Goal: Task Accomplishment & Management: Use online tool/utility

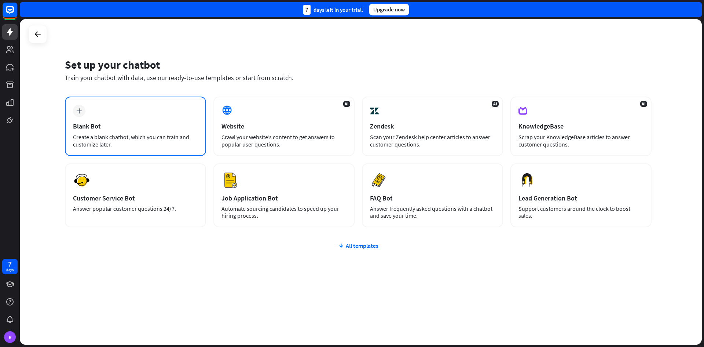
click at [94, 129] on div "Blank Bot" at bounding box center [135, 126] width 125 height 8
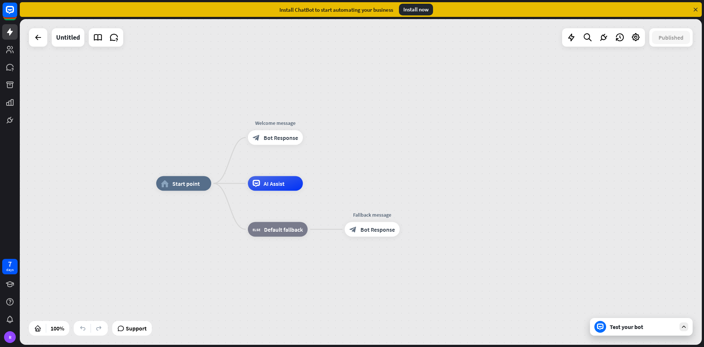
drag, startPoint x: 156, startPoint y: 223, endPoint x: 159, endPoint y: 235, distance: 12.1
click at [159, 235] on div "home_2 Start point Welcome message block_bot_response Bot Response AI Assist bl…" at bounding box center [497, 345] width 682 height 325
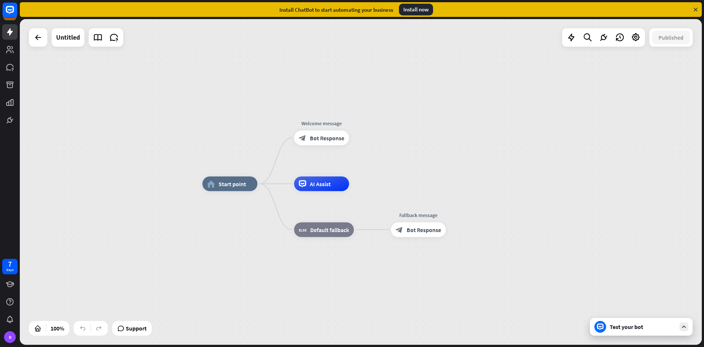
drag, startPoint x: 159, startPoint y: 235, endPoint x: 203, endPoint y: 225, distance: 44.4
click at [203, 225] on div "home_2 Start point Welcome message block_bot_response Bot Response AI Assist bl…" at bounding box center [544, 346] width 682 height 325
click at [149, 240] on div "home_2 Start point Welcome message block_bot_response Bot Response AI Assist bl…" at bounding box center [361, 181] width 682 height 325
click at [233, 191] on div "home_2 Start point" at bounding box center [229, 184] width 55 height 15
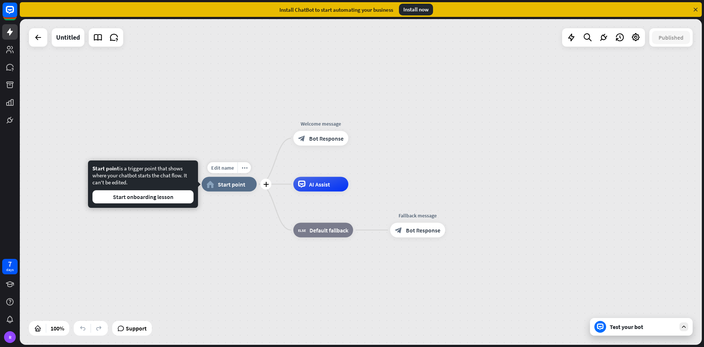
click at [233, 183] on span "Start point" at bounding box center [232, 183] width 28 height 7
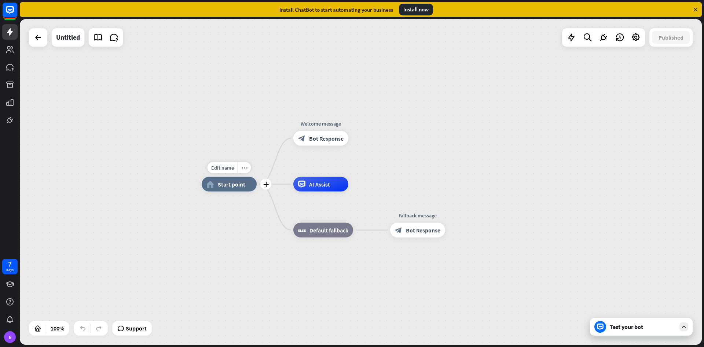
click at [216, 188] on div "home_2 Start point" at bounding box center [229, 184] width 55 height 15
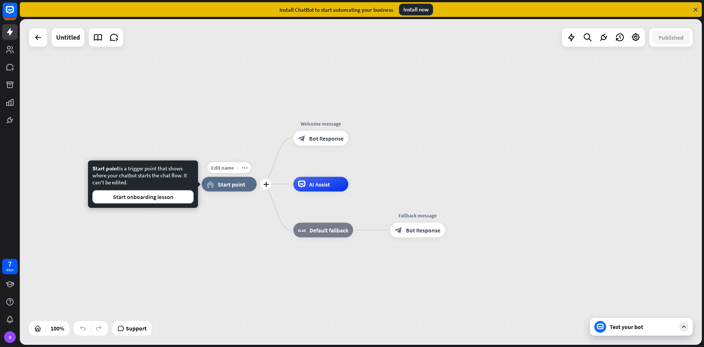
click at [216, 186] on div "home_2 Start point" at bounding box center [229, 184] width 55 height 15
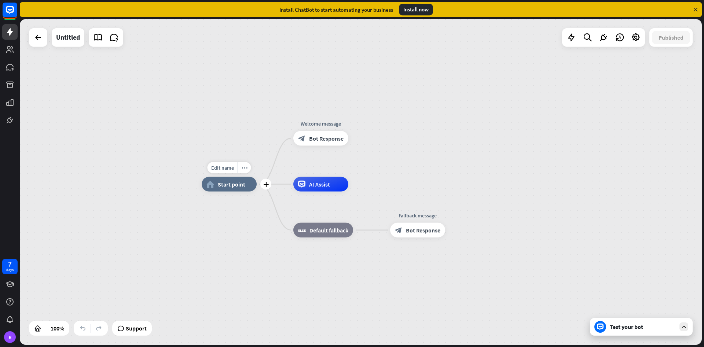
click at [215, 184] on div "home_2 Start point" at bounding box center [229, 184] width 55 height 15
click at [266, 187] on div "plus" at bounding box center [265, 184] width 11 height 11
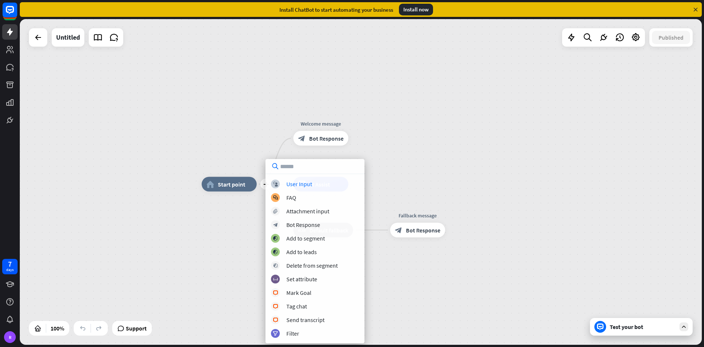
click at [239, 229] on div "plus home_2 Start point Welcome message block_bot_response Bot Response AI Assi…" at bounding box center [543, 346] width 682 height 325
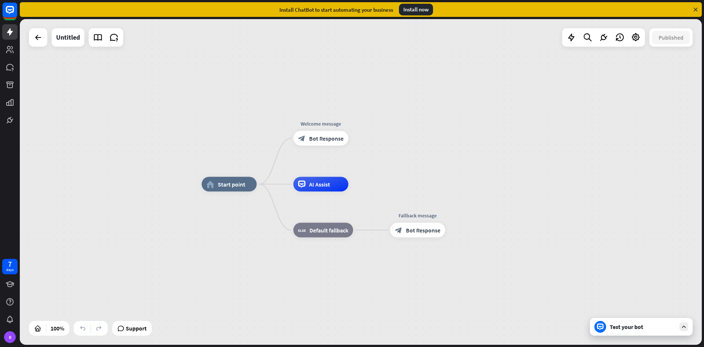
click at [610, 329] on div "Test your bot" at bounding box center [643, 326] width 66 height 7
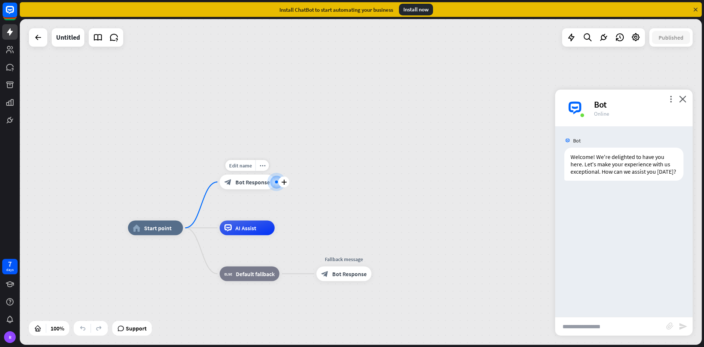
click at [258, 182] on span "Bot Response" at bounding box center [253, 181] width 34 height 7
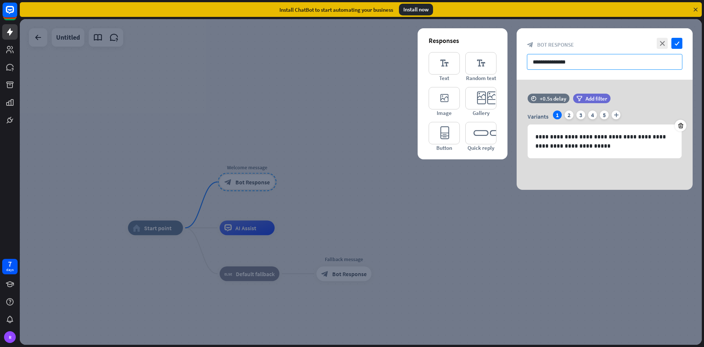
click at [585, 57] on input "**********" at bounding box center [605, 62] width 156 height 16
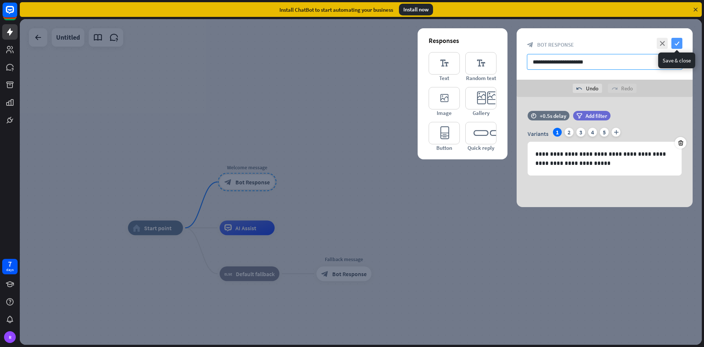
type input "**********"
click at [678, 44] on icon "check" at bounding box center [677, 43] width 11 height 11
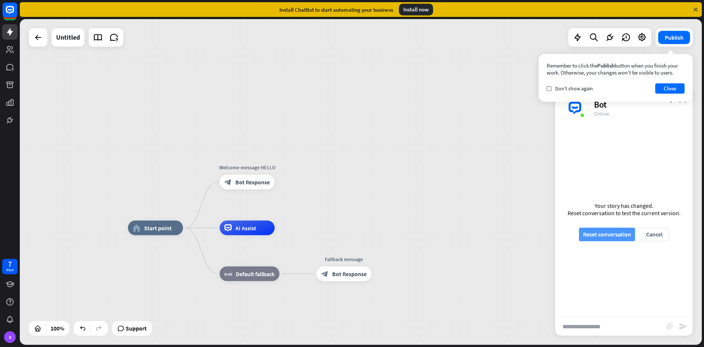
click at [606, 236] on button "Reset conversation" at bounding box center [607, 234] width 56 height 14
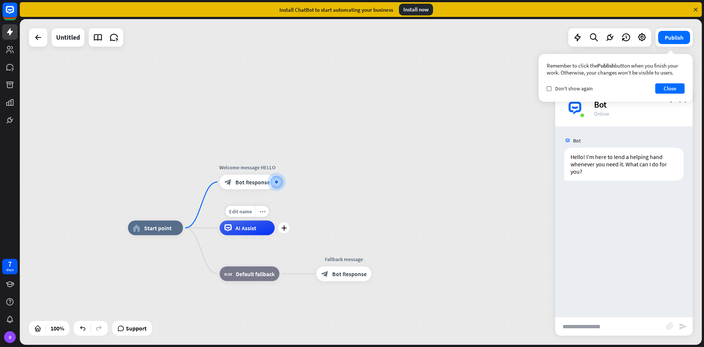
click at [235, 235] on div "Edit name more_horiz plus AI Assist" at bounding box center [247, 227] width 55 height 15
click at [249, 231] on div "AI Assist" at bounding box center [247, 227] width 55 height 15
click at [266, 273] on span "Default fallback" at bounding box center [255, 273] width 39 height 7
click at [661, 91] on button "Close" at bounding box center [670, 88] width 29 height 10
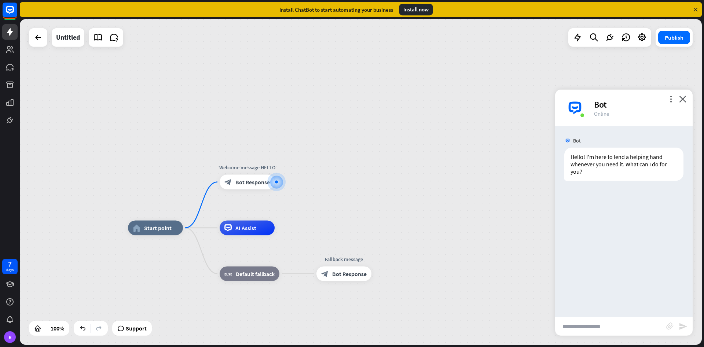
click at [680, 95] on div "more_vert close Bot Online" at bounding box center [624, 108] width 138 height 37
click at [682, 98] on icon "close" at bounding box center [682, 98] width 7 height 7
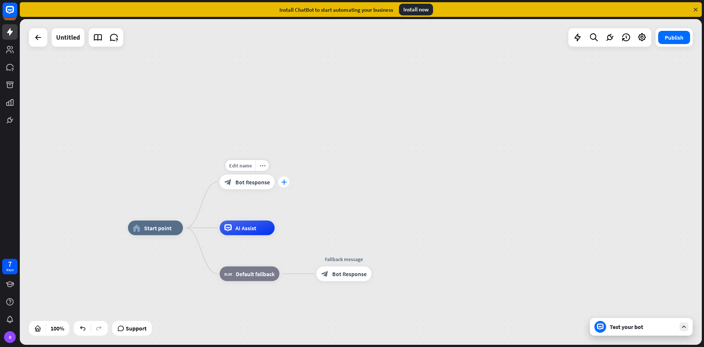
click at [284, 180] on icon "plus" at bounding box center [284, 181] width 6 height 5
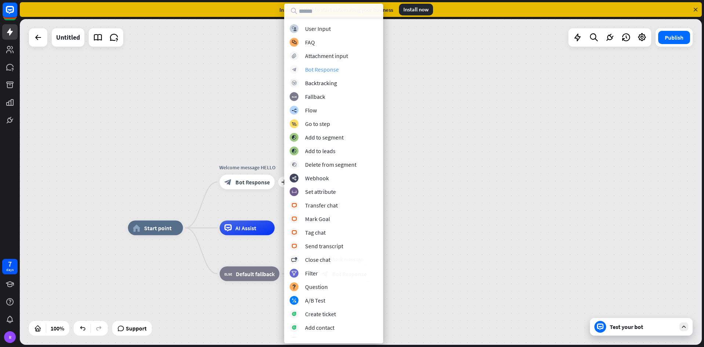
click at [306, 68] on div "Bot Response" at bounding box center [322, 69] width 34 height 7
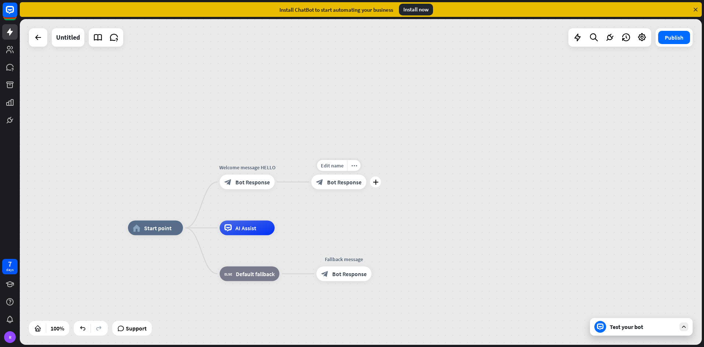
click at [352, 182] on span "Bot Response" at bounding box center [344, 181] width 34 height 7
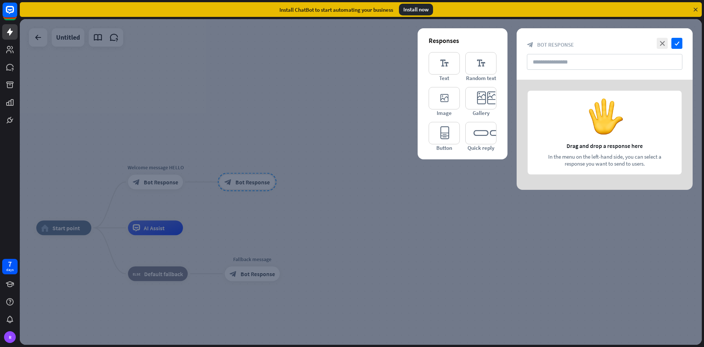
click at [610, 123] on div at bounding box center [605, 135] width 176 height 110
click at [426, 163] on div at bounding box center [361, 181] width 682 height 325
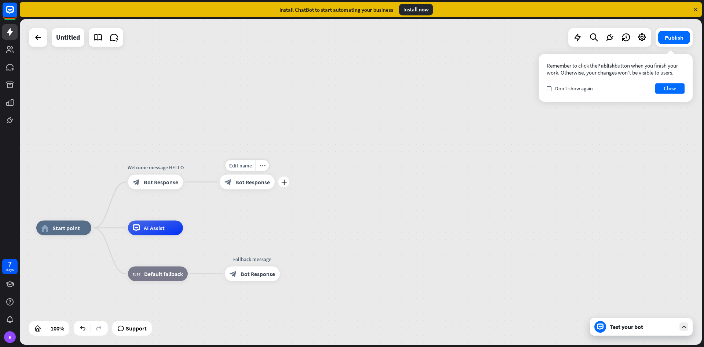
click at [259, 176] on div "block_bot_response Bot Response" at bounding box center [247, 182] width 55 height 15
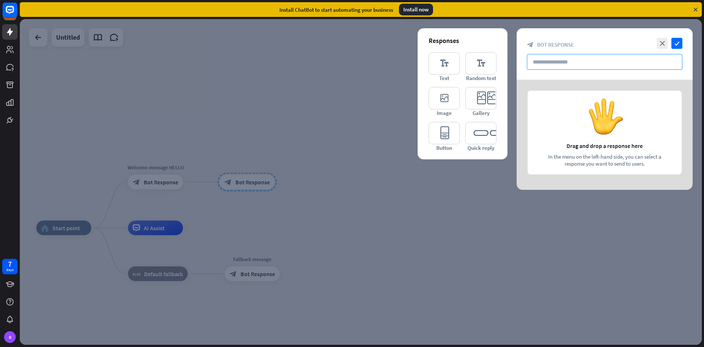
click at [564, 56] on input "text" at bounding box center [605, 62] width 156 height 16
click at [543, 62] on input "text" at bounding box center [605, 62] width 156 height 16
click at [453, 67] on icon "editor_text" at bounding box center [444, 63] width 31 height 22
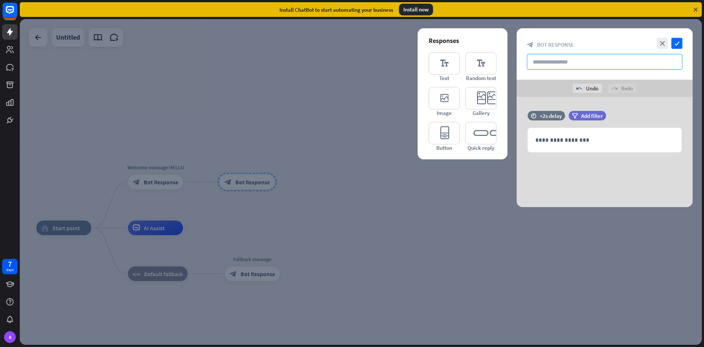
click at [544, 58] on input "text" at bounding box center [605, 62] width 156 height 16
click at [552, 145] on div "**********" at bounding box center [604, 140] width 153 height 24
click at [682, 38] on icon "check" at bounding box center [677, 43] width 11 height 11
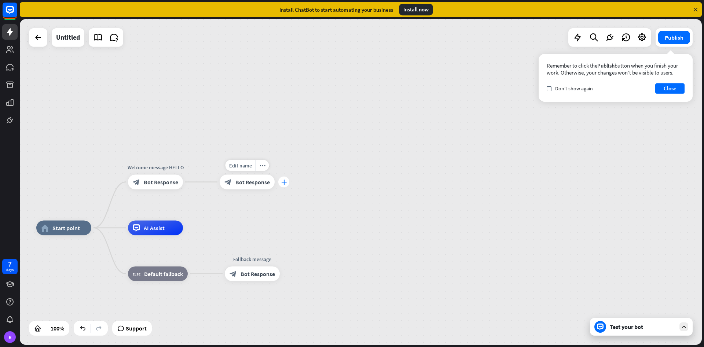
click at [286, 180] on icon "plus" at bounding box center [284, 181] width 6 height 5
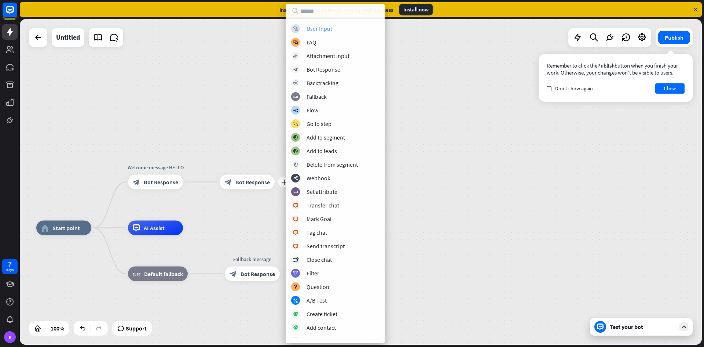
click at [325, 30] on div "User Input" at bounding box center [320, 28] width 26 height 7
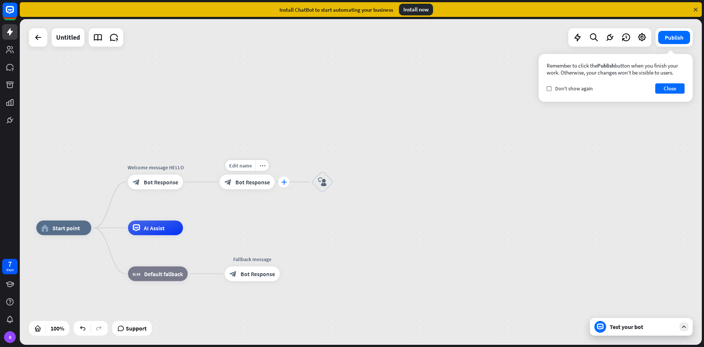
click at [282, 178] on div "plus" at bounding box center [283, 181] width 11 height 11
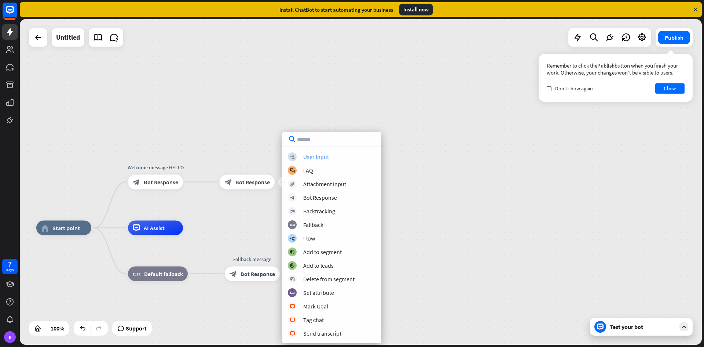
click at [319, 158] on div "User Input" at bounding box center [316, 156] width 26 height 7
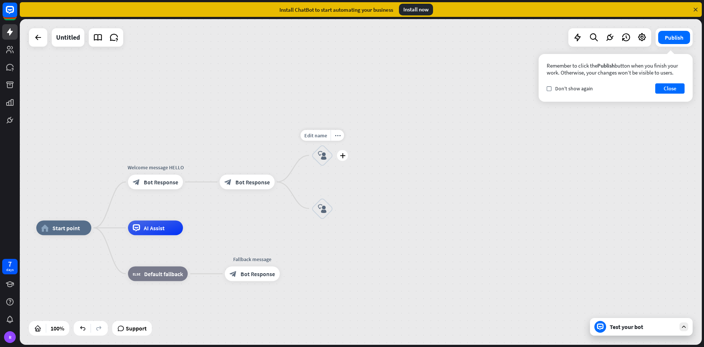
click at [327, 154] on icon "block_user_input" at bounding box center [322, 155] width 9 height 9
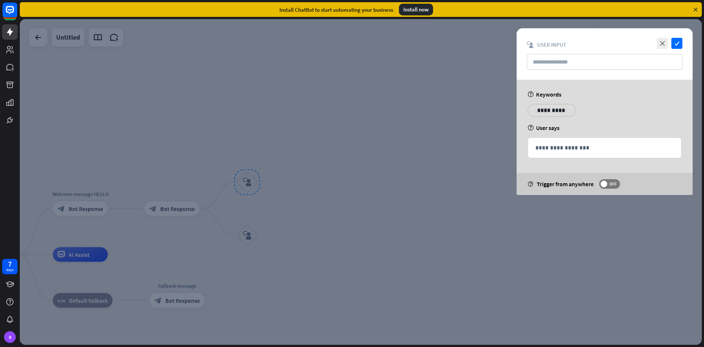
click at [539, 52] on div "close check block_user_input User Input" at bounding box center [605, 53] width 176 height 51
click at [539, 58] on input "text" at bounding box center [605, 62] width 156 height 16
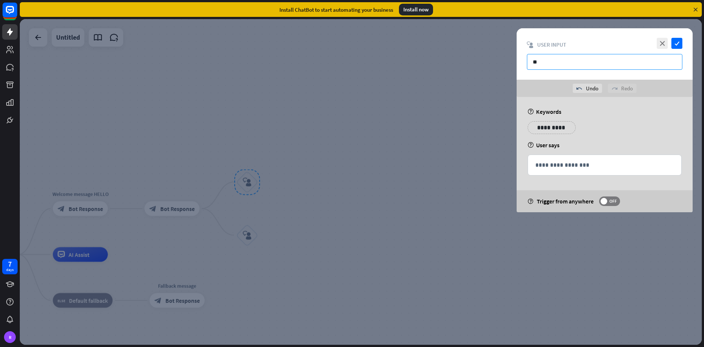
type input "*"
type input "**********"
click at [547, 127] on p "**********" at bounding box center [547, 127] width 29 height 9
click at [547, 134] on div "emoji_smile" at bounding box center [548, 138] width 8 height 8
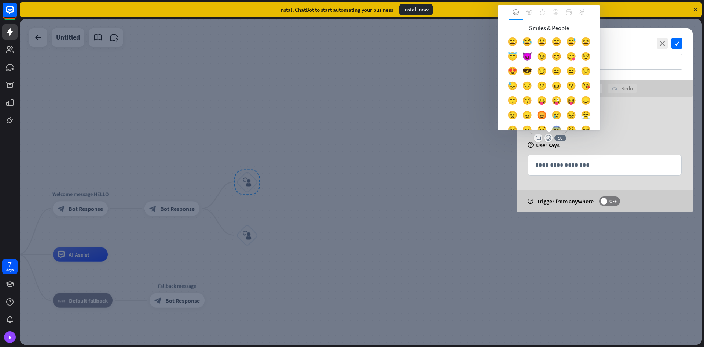
click at [561, 137] on div "variable emoji_smile 50" at bounding box center [550, 138] width 32 height 8
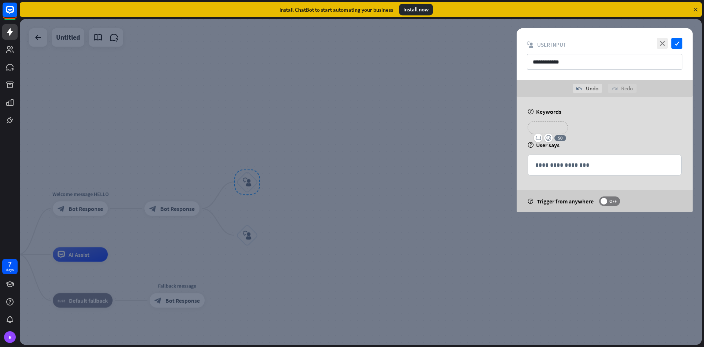
click at [561, 137] on div "variable emoji_smile 50" at bounding box center [550, 138] width 32 height 8
drag, startPoint x: 570, startPoint y: 60, endPoint x: 479, endPoint y: 65, distance: 91.1
click at [480, 65] on div "**********" at bounding box center [361, 181] width 682 height 325
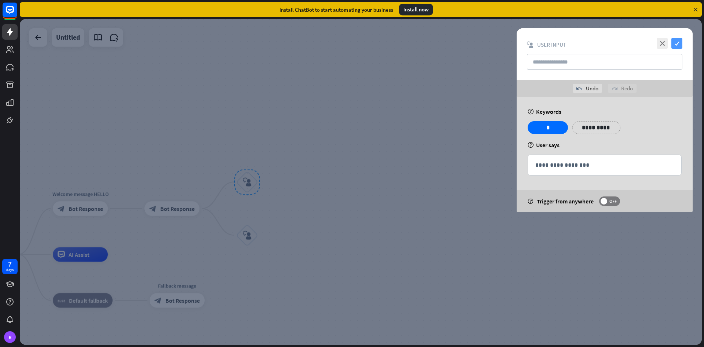
click at [678, 44] on icon "check" at bounding box center [677, 43] width 11 height 11
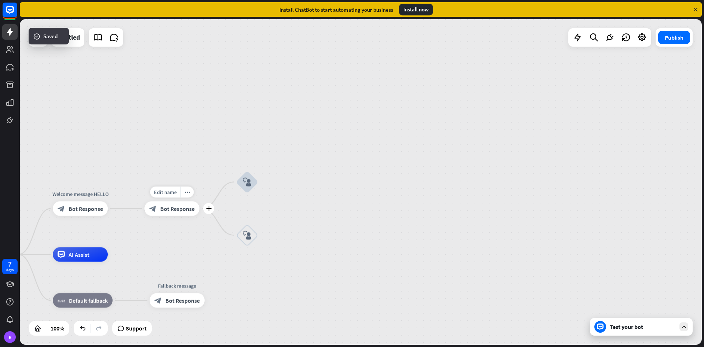
click at [187, 210] on span "Bot Response" at bounding box center [177, 208] width 34 height 7
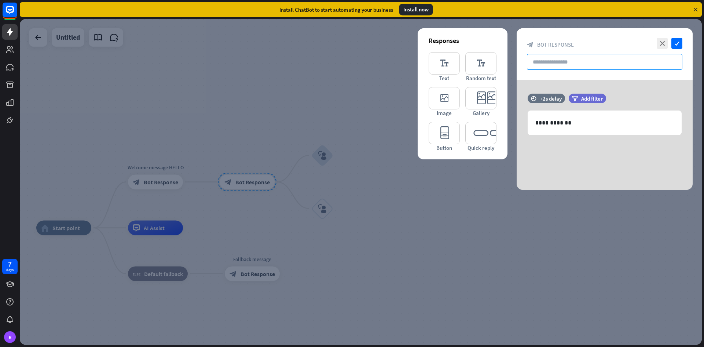
click at [544, 61] on input "text" at bounding box center [605, 62] width 156 height 16
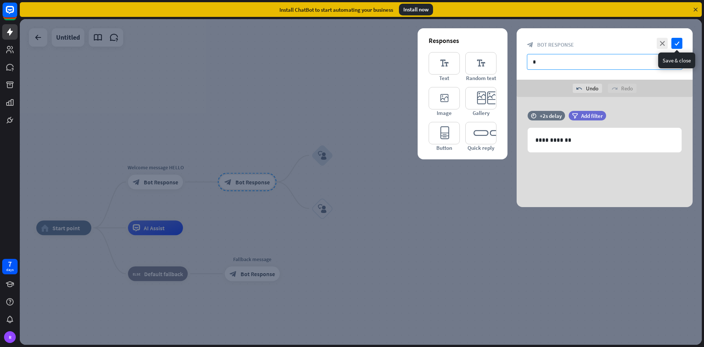
type input "*"
click at [684, 45] on div "close check block_bot_response Bot Response *" at bounding box center [605, 53] width 176 height 51
click at [681, 45] on icon "check" at bounding box center [677, 43] width 11 height 11
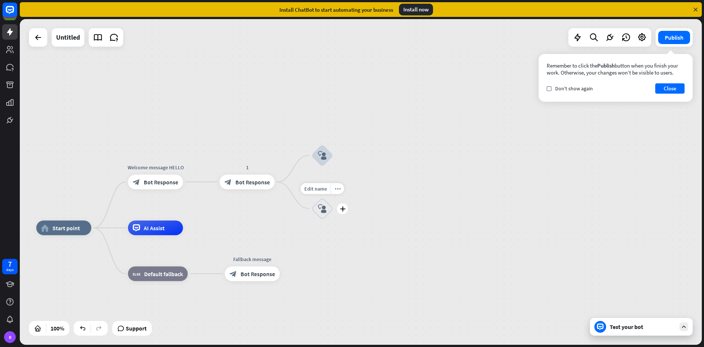
click at [320, 209] on icon "block_user_input" at bounding box center [322, 208] width 9 height 9
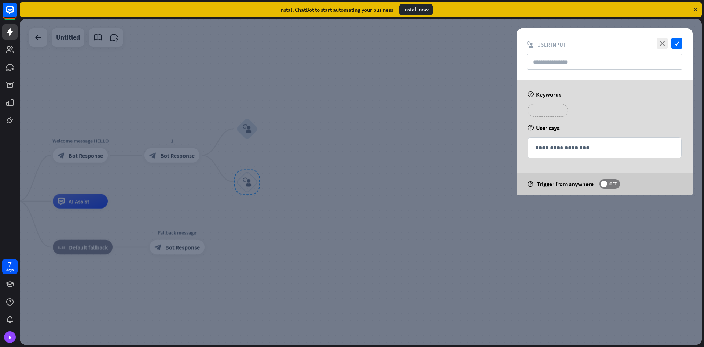
click at [558, 111] on p "**********" at bounding box center [547, 110] width 29 height 9
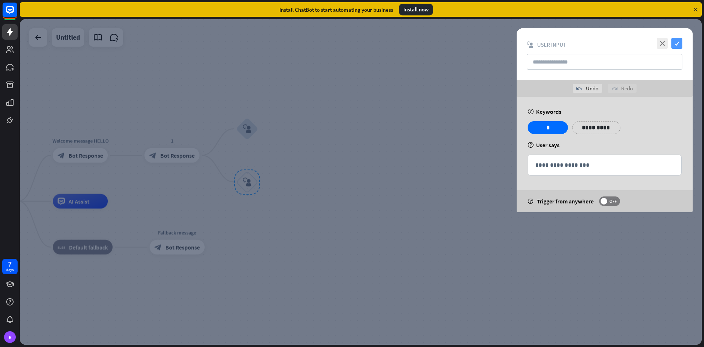
click at [678, 45] on icon "check" at bounding box center [677, 43] width 11 height 11
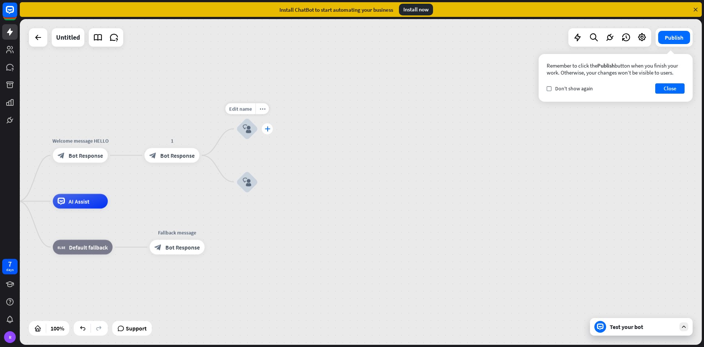
click at [268, 128] on icon "plus" at bounding box center [268, 128] width 6 height 5
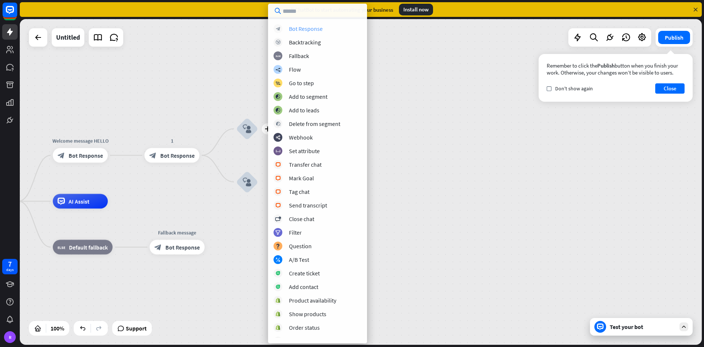
click at [307, 27] on div "Bot Response" at bounding box center [306, 28] width 34 height 7
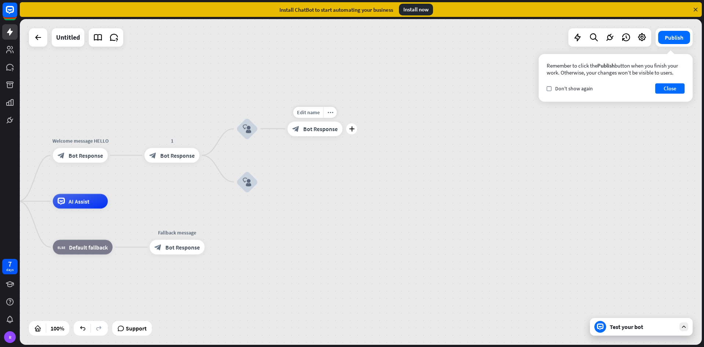
click at [327, 130] on span "Bot Response" at bounding box center [320, 128] width 34 height 7
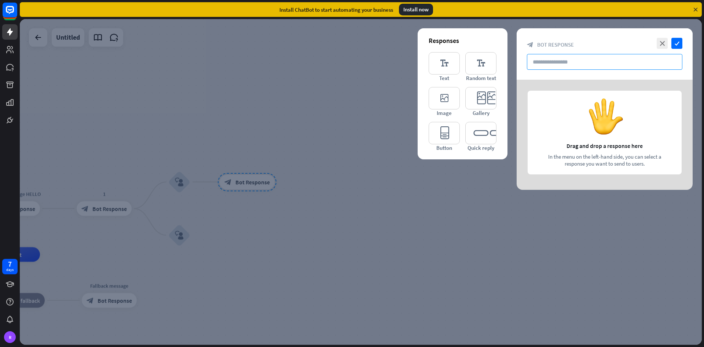
click at [549, 56] on input "text" at bounding box center [605, 62] width 156 height 16
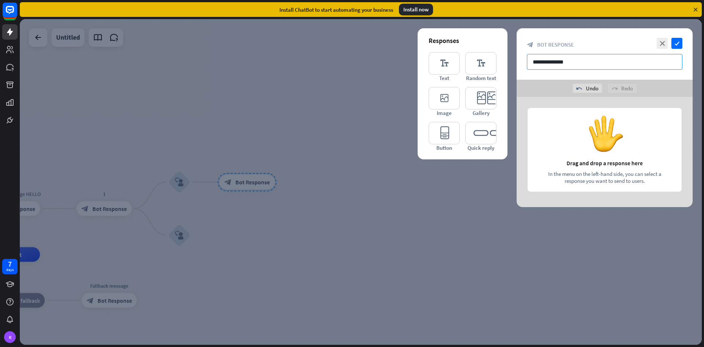
click at [567, 59] on input "**********" at bounding box center [605, 62] width 156 height 16
type input "**********"
click at [679, 45] on icon "check" at bounding box center [677, 43] width 11 height 11
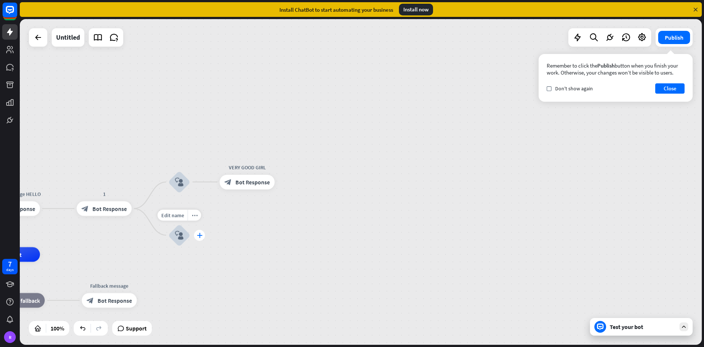
click at [204, 237] on div "plus" at bounding box center [199, 235] width 11 height 11
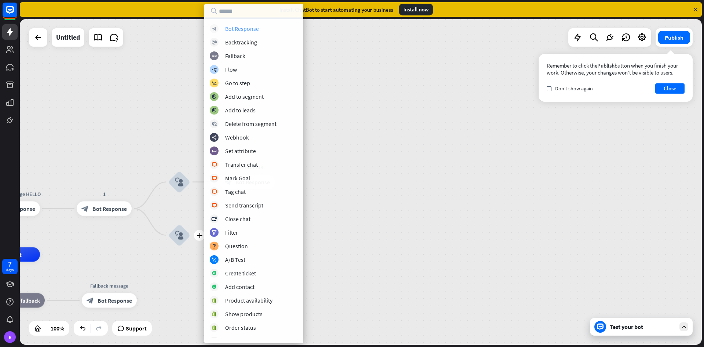
click at [230, 30] on div "Bot Response" at bounding box center [242, 28] width 34 height 7
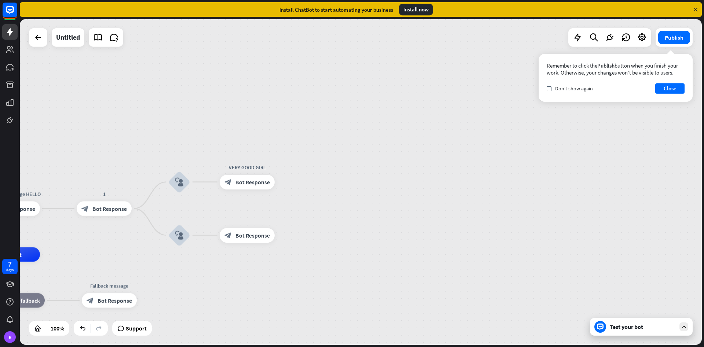
click at [641, 325] on div "Test your bot" at bounding box center [643, 326] width 66 height 7
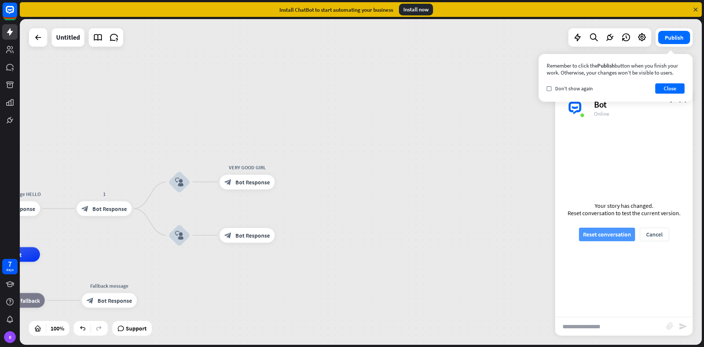
click at [604, 237] on button "Reset conversation" at bounding box center [607, 234] width 56 height 14
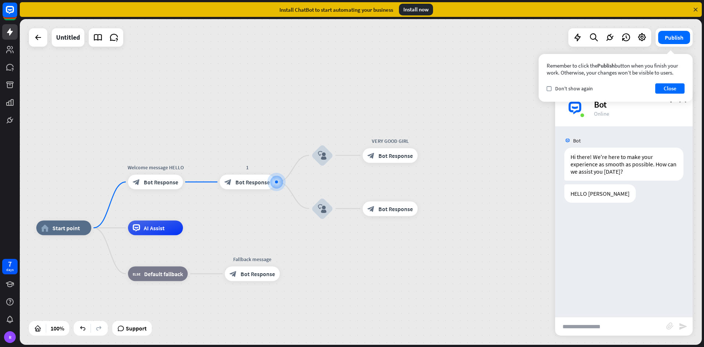
click at [590, 331] on input "text" at bounding box center [610, 326] width 111 height 18
type input "*"
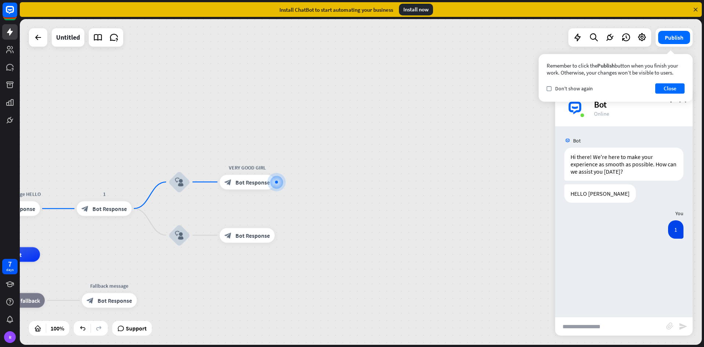
type input "*"
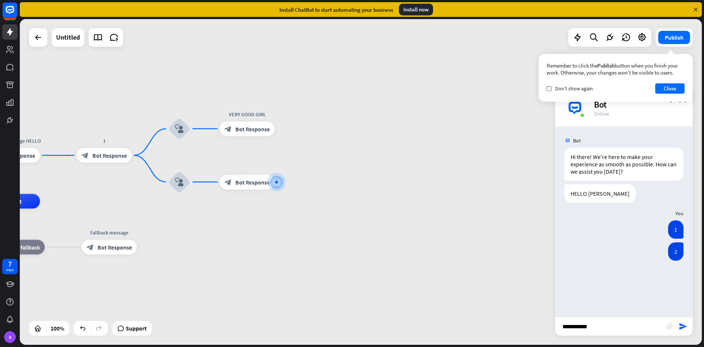
type input "**********"
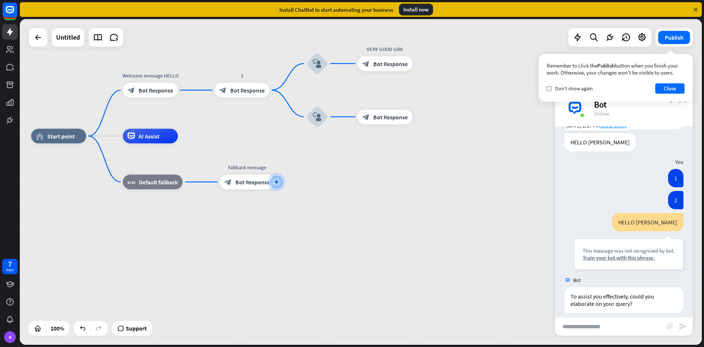
scroll to position [58, 0]
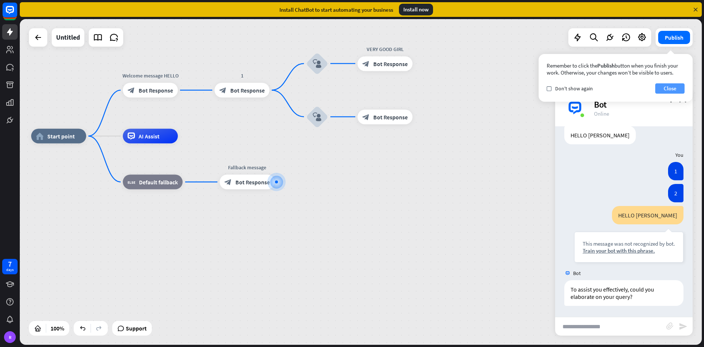
click at [665, 85] on button "Close" at bounding box center [670, 88] width 29 height 10
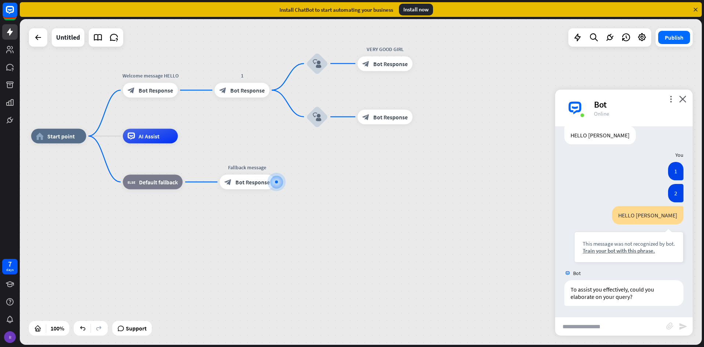
click at [12, 336] on div "R" at bounding box center [10, 337] width 12 height 12
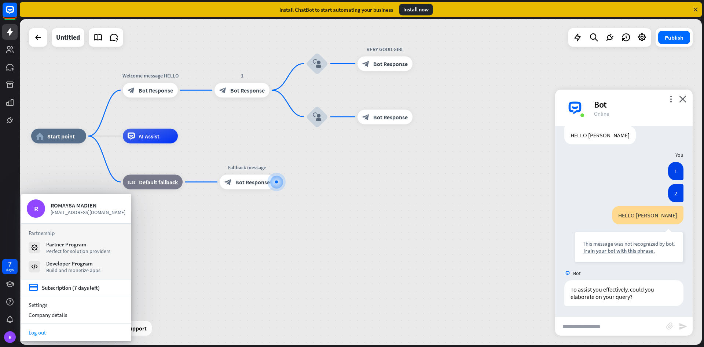
click at [44, 334] on link "Log out" at bounding box center [76, 332] width 110 height 10
